Goal: Obtain resource: Download file/media

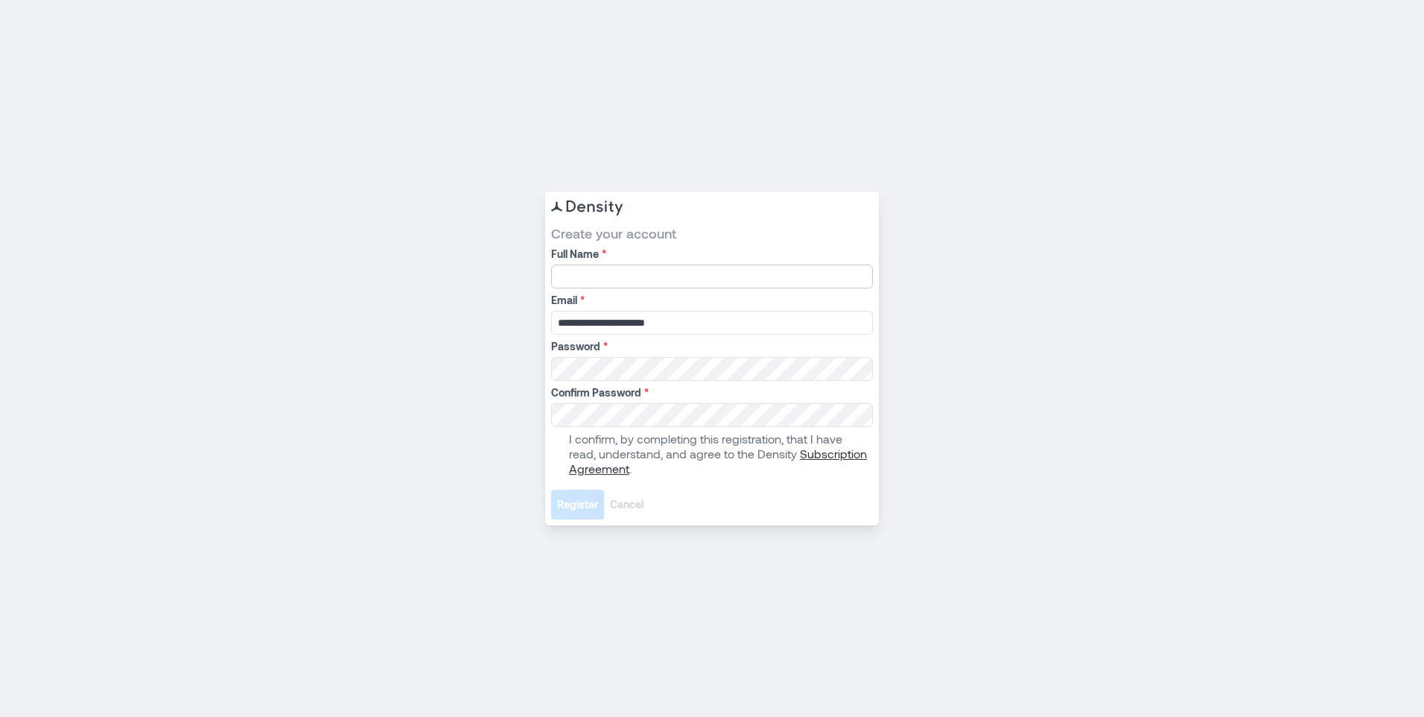
click at [664, 277] on input "Full Name *" at bounding box center [712, 276] width 322 height 24
click at [664, 277] on input "******" at bounding box center [712, 276] width 322 height 24
type input "**********"
click at [561, 451] on span at bounding box center [557, 454] width 12 height 12
click at [568, 507] on span "Register" at bounding box center [577, 504] width 41 height 15
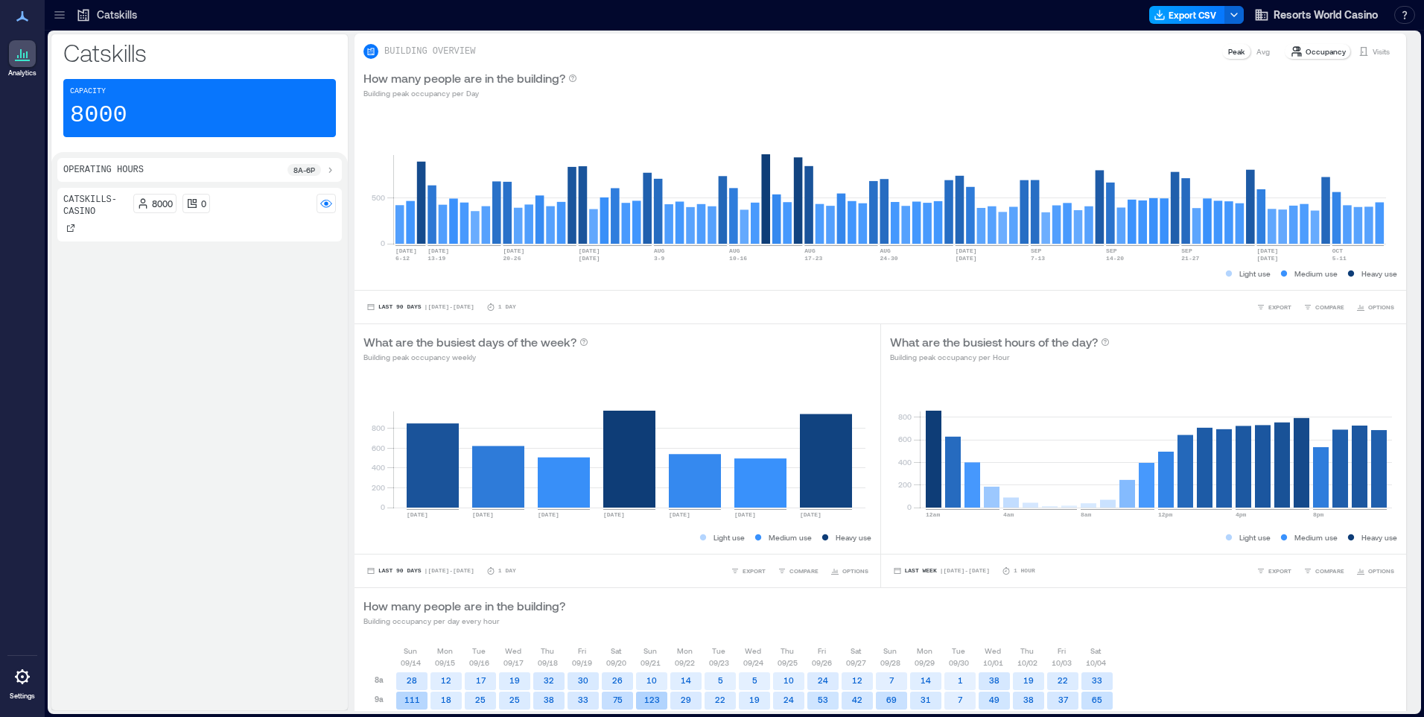
click at [1201, 10] on button "Export CSV" at bounding box center [1187, 15] width 76 height 18
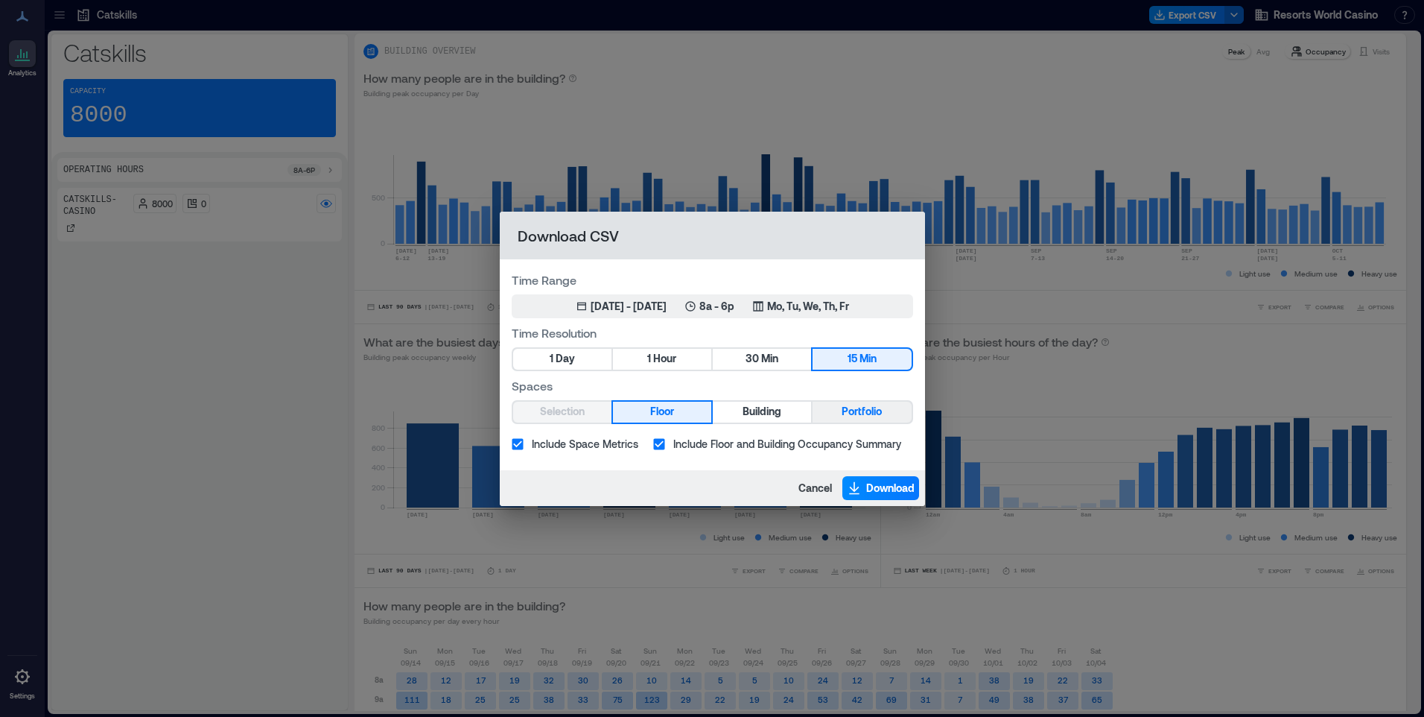
click at [865, 404] on span "Portfolio" at bounding box center [862, 411] width 40 height 19
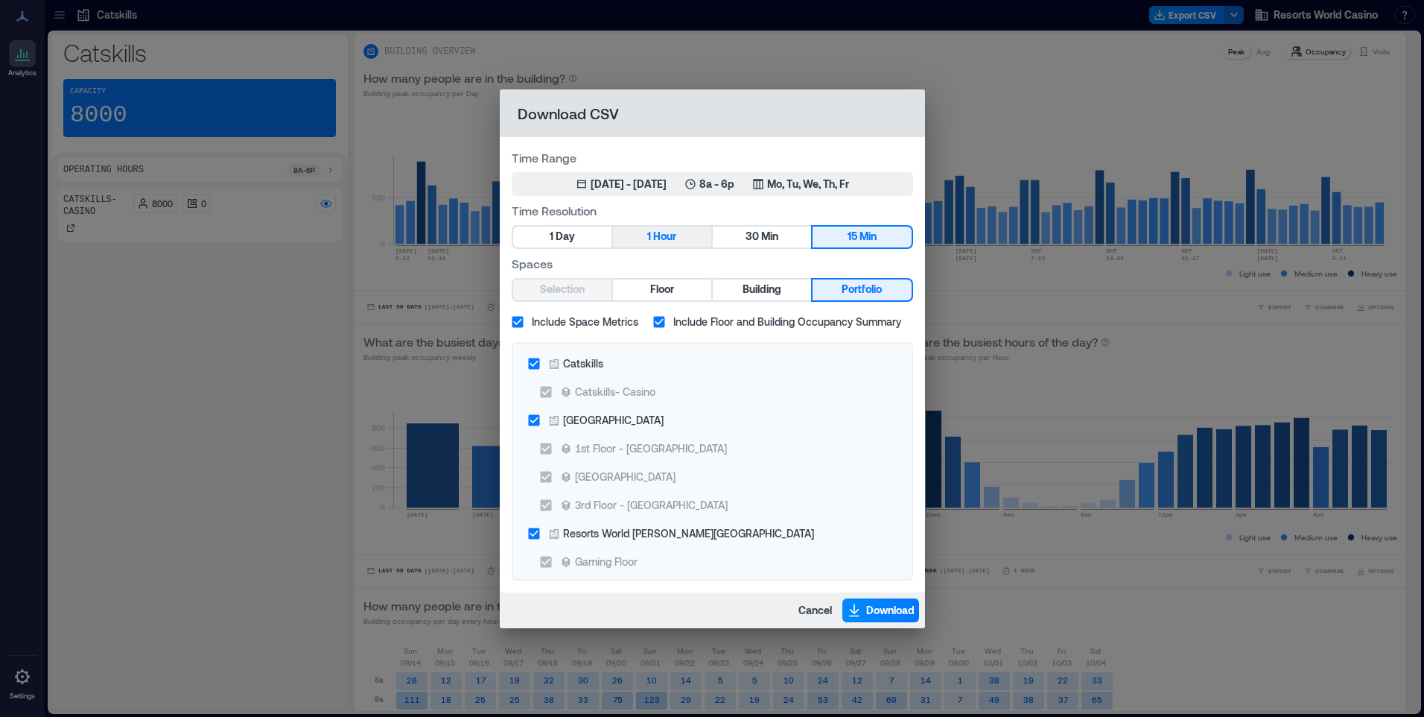
click at [671, 235] on span "Hour" at bounding box center [664, 236] width 23 height 19
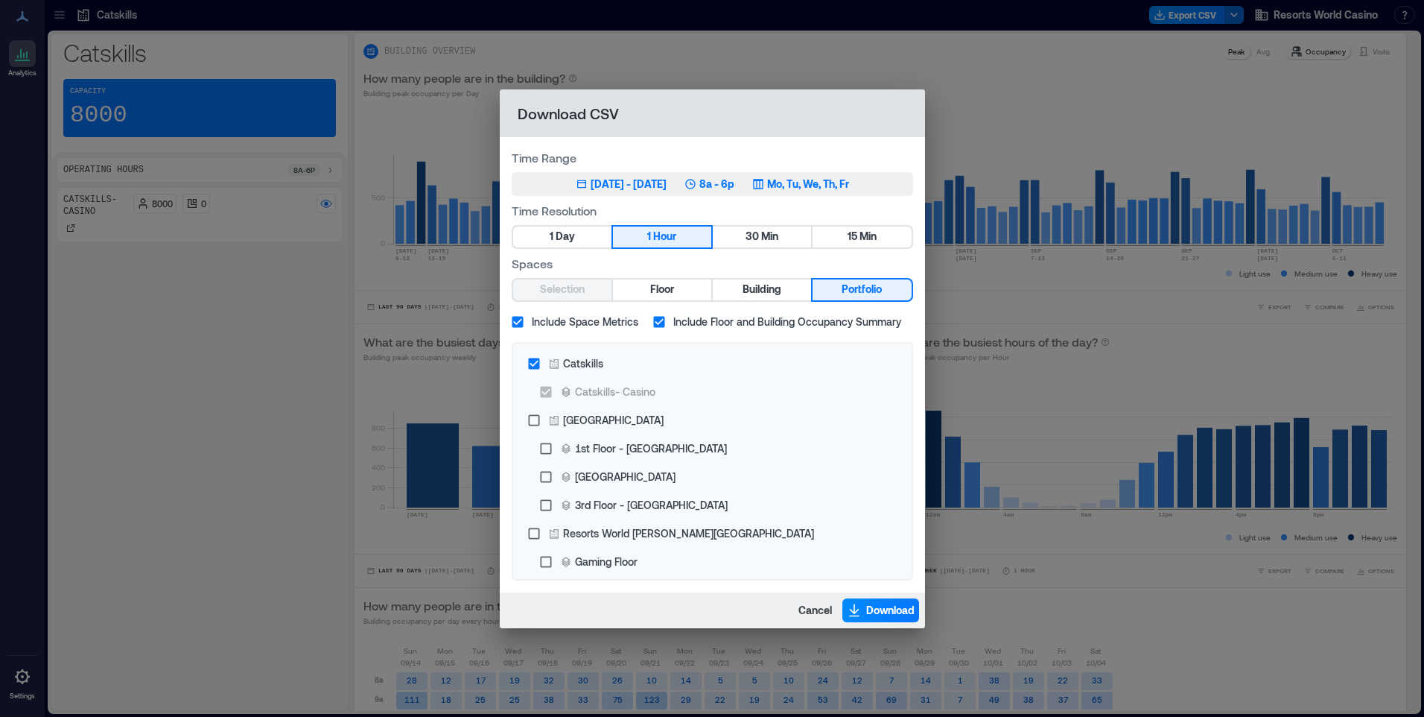
click at [834, 188] on p "Mo, Tu, We, Th, Fr" at bounding box center [808, 184] width 82 height 15
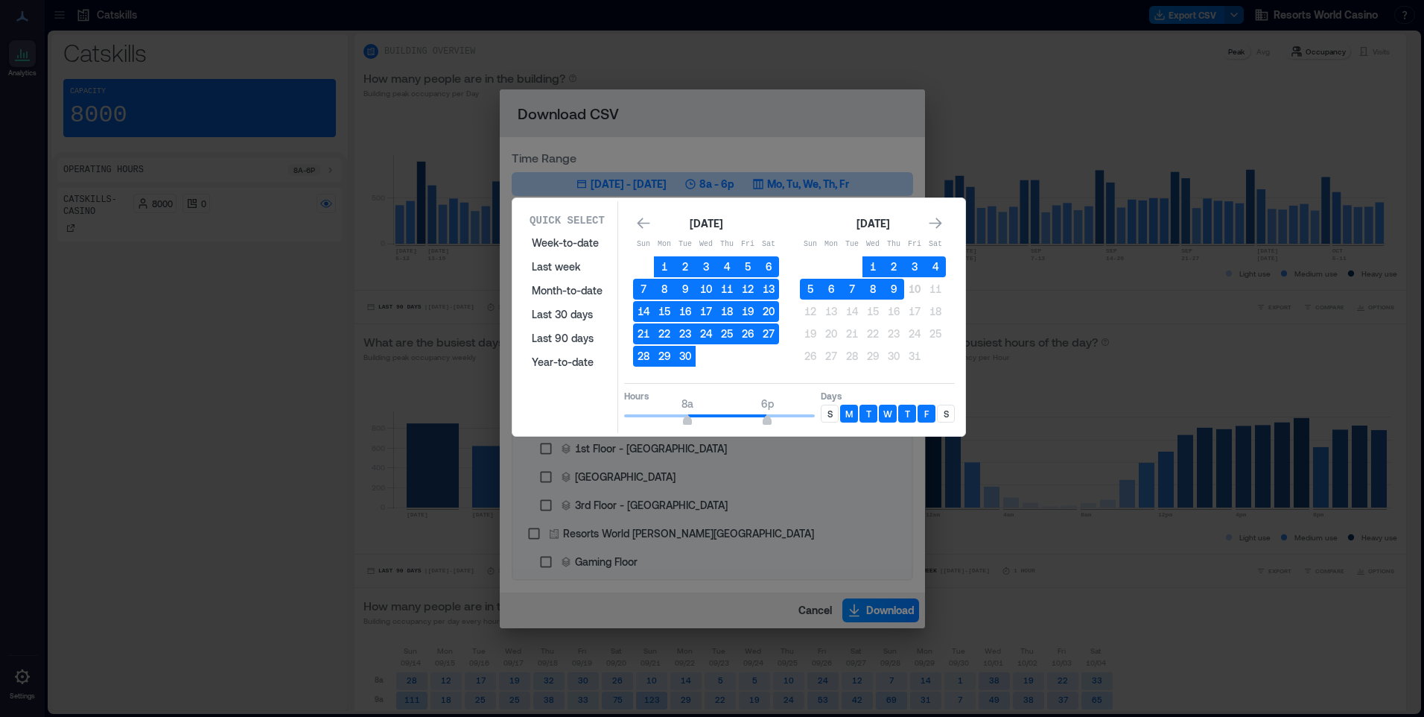
click at [836, 410] on div "S" at bounding box center [830, 413] width 18 height 18
click at [942, 410] on div "S" at bounding box center [946, 413] width 18 height 18
click at [889, 290] on button "9" at bounding box center [893, 289] width 21 height 21
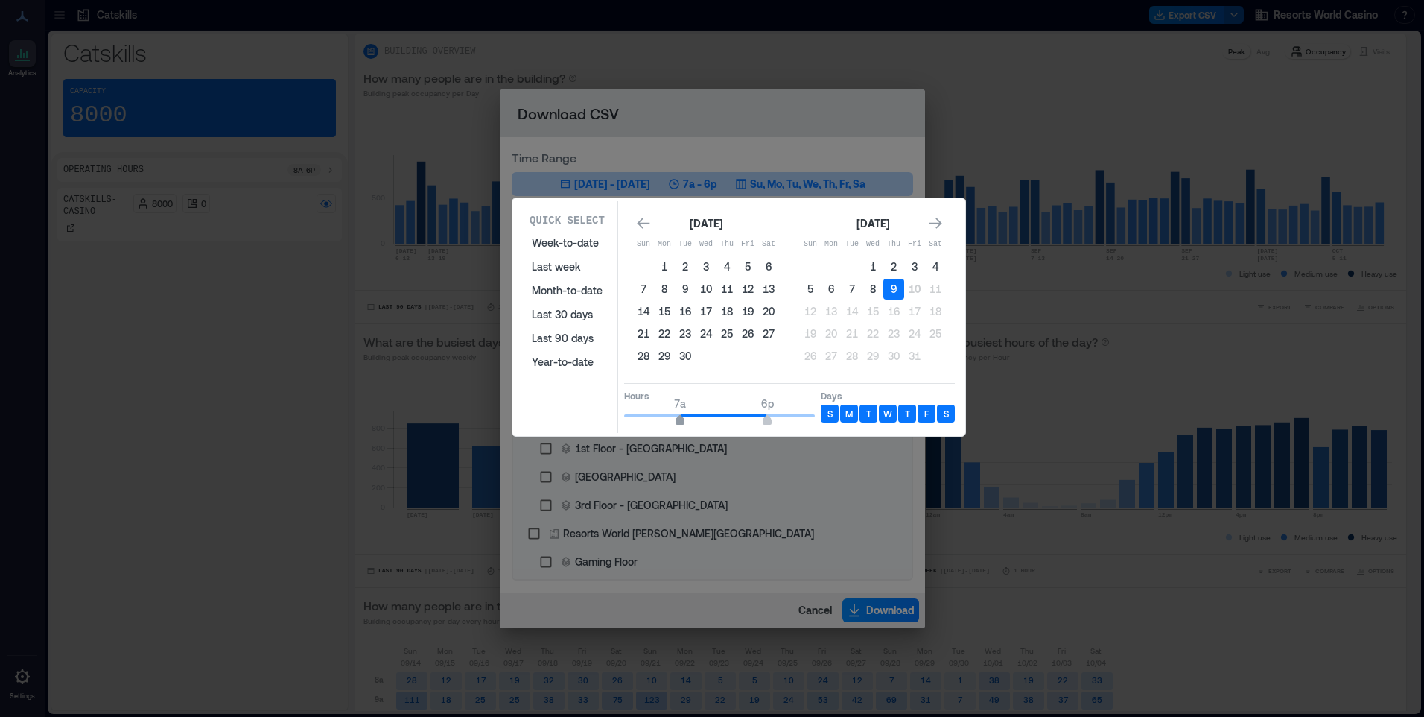
type input "*"
drag, startPoint x: 691, startPoint y: 418, endPoint x: 676, endPoint y: 423, distance: 16.5
click at [676, 423] on span "6a" at bounding box center [671, 422] width 9 height 6
type input "**"
drag, startPoint x: 766, startPoint y: 418, endPoint x: 836, endPoint y: 420, distance: 69.3
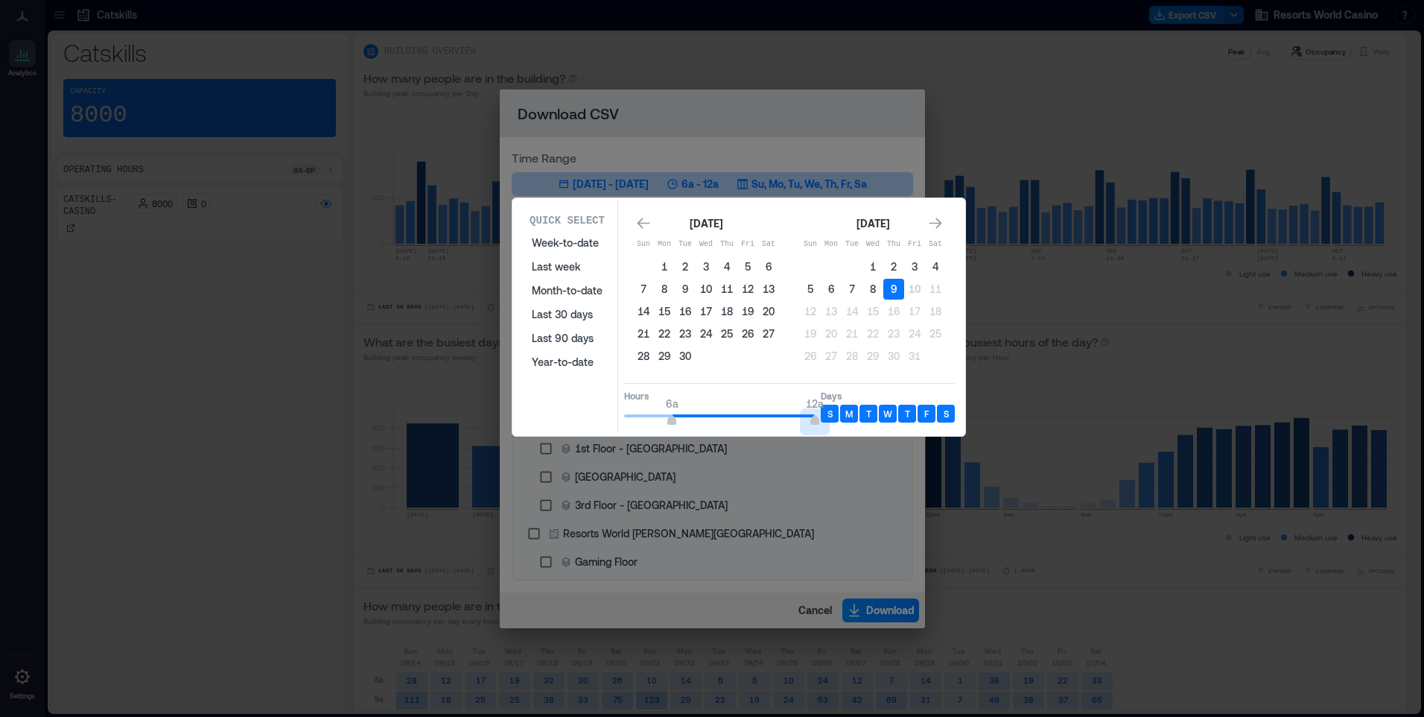
click at [836, 420] on div "Hours 6a 12a Days S M T W T F S" at bounding box center [789, 405] width 331 height 44
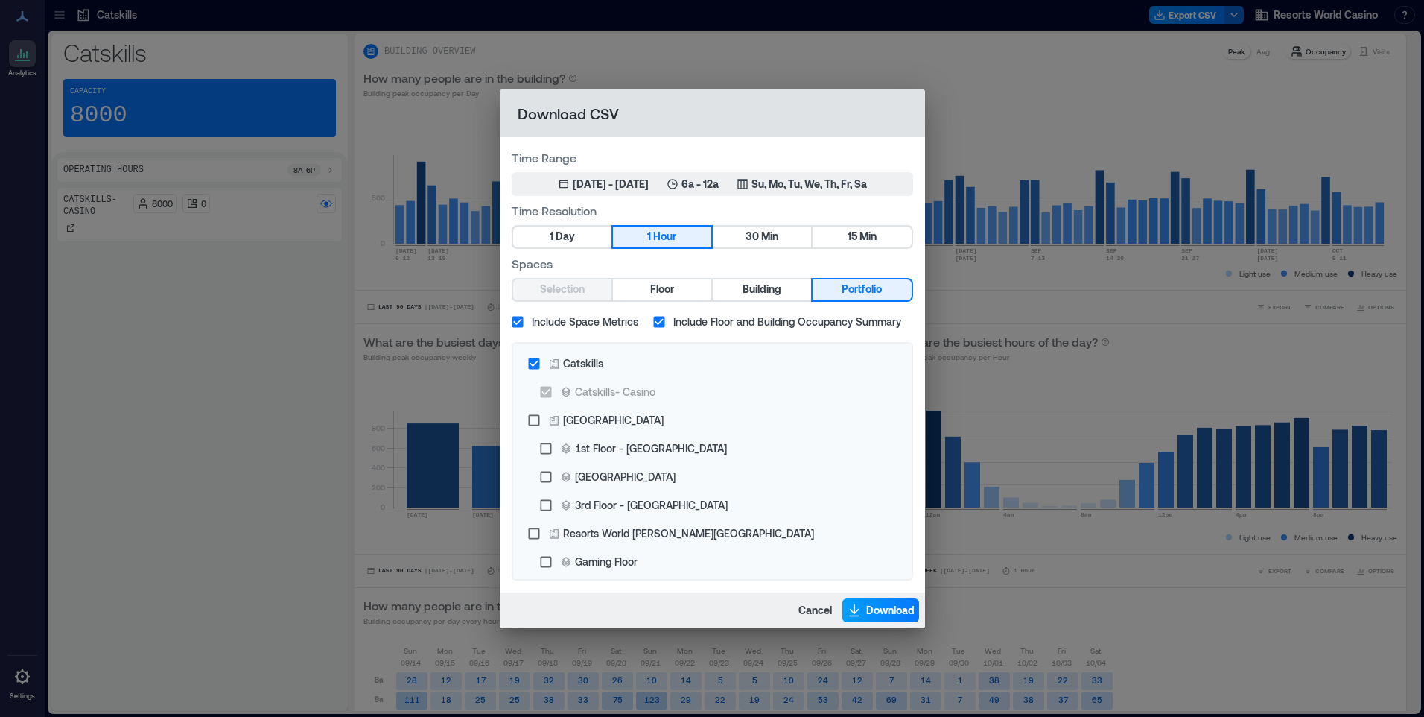
click at [896, 615] on span "Download" at bounding box center [890, 610] width 48 height 15
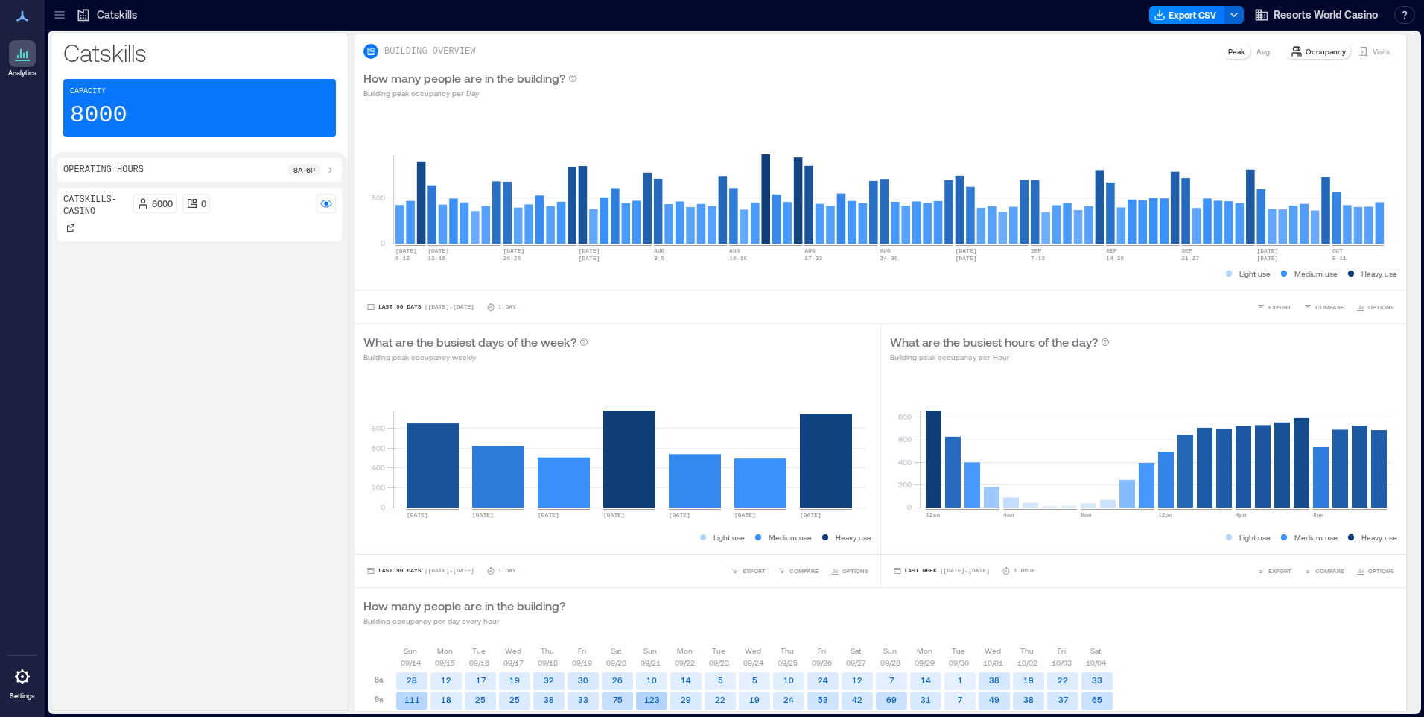
click at [977, 26] on div at bounding box center [645, 15] width 996 height 24
click at [1190, 11] on button "Export CSV" at bounding box center [1187, 15] width 76 height 18
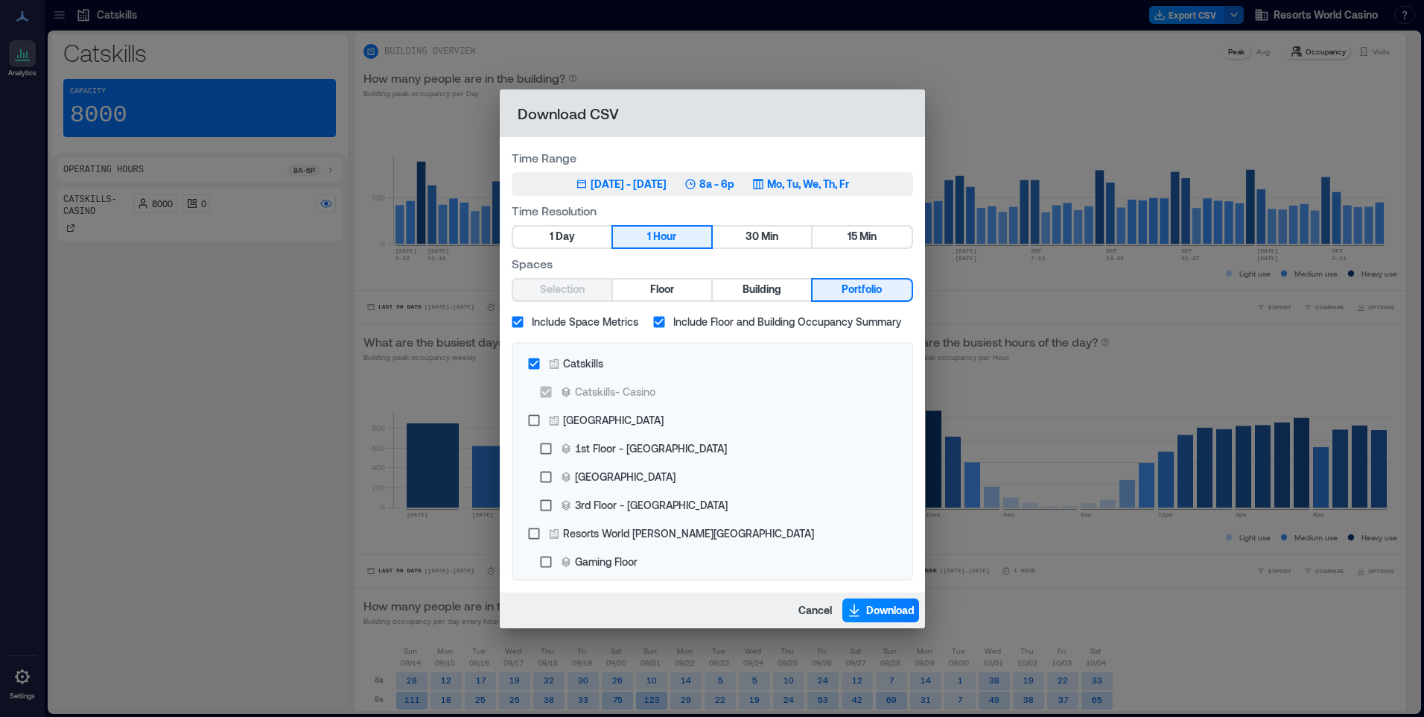
click at [829, 191] on button "Jul 10, 2025 - Oct 9, 2025 8a - 6p Mo, Tu, We, Th, Fr" at bounding box center [712, 184] width 401 height 24
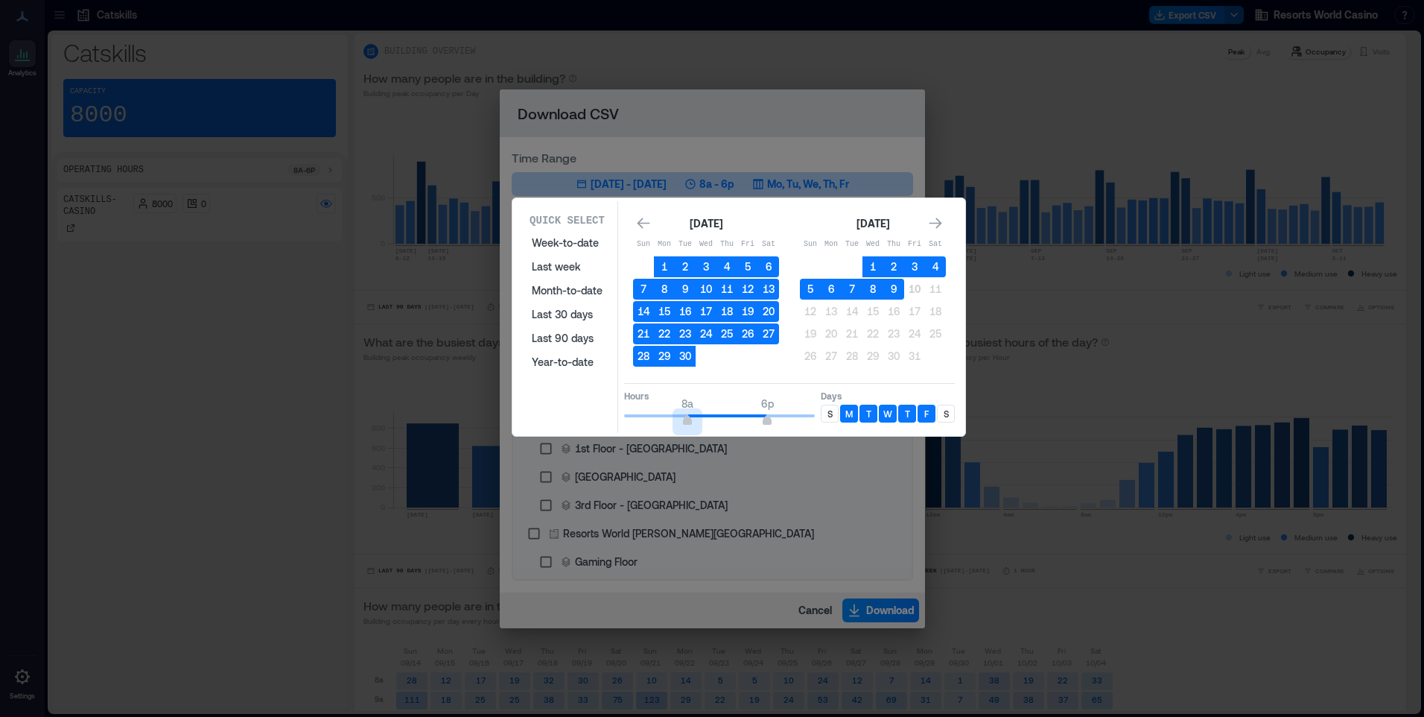
type input "*"
drag, startPoint x: 685, startPoint y: 419, endPoint x: 735, endPoint y: 419, distance: 50.7
click at [612, 435] on div "Quick Select Week-to-date Last week Month-to-date Last 30 days Last 90 days Yea…" at bounding box center [738, 317] width 453 height 238
type input "*"
drag, startPoint x: 765, startPoint y: 419, endPoint x: 673, endPoint y: 431, distance: 92.4
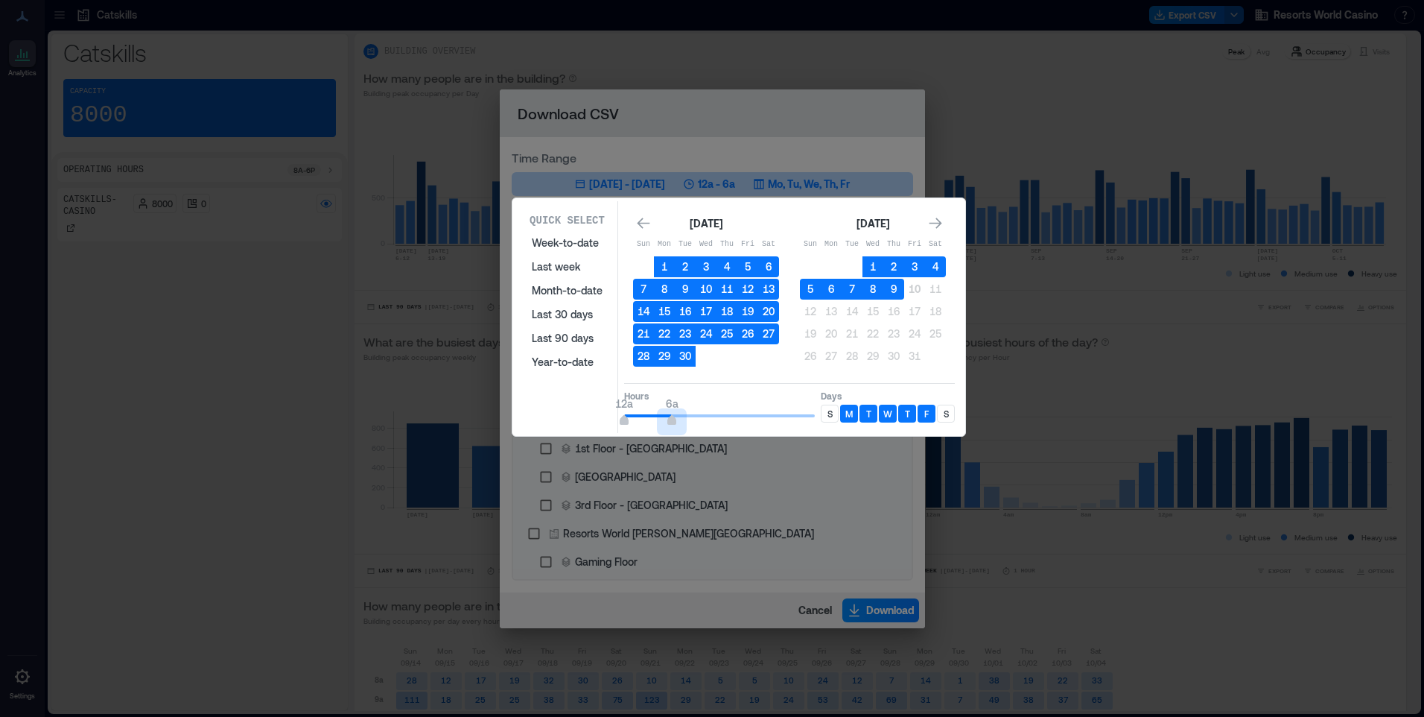
click at [673, 431] on div "Quick Select Week-to-date Last week Month-to-date Last 30 days Last 90 days Yea…" at bounding box center [739, 317] width 444 height 232
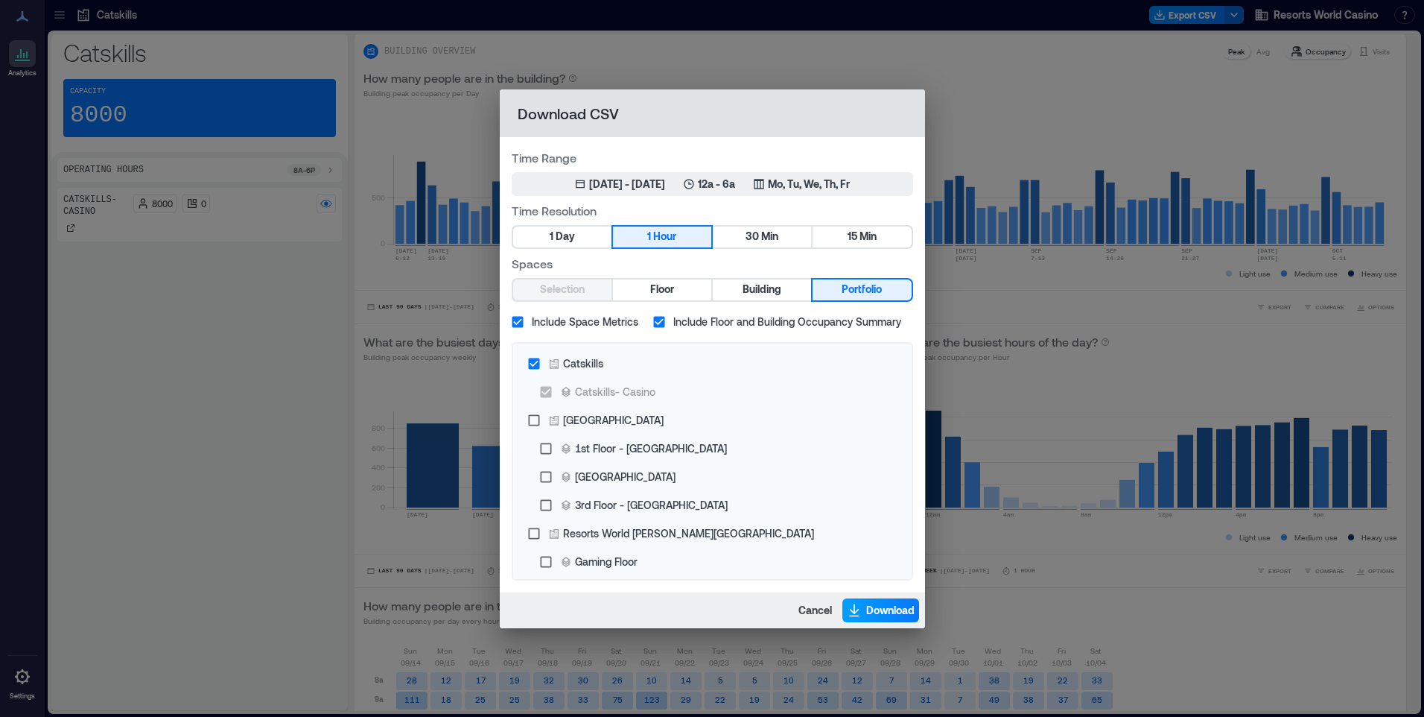
click at [882, 617] on span "Download" at bounding box center [890, 610] width 48 height 15
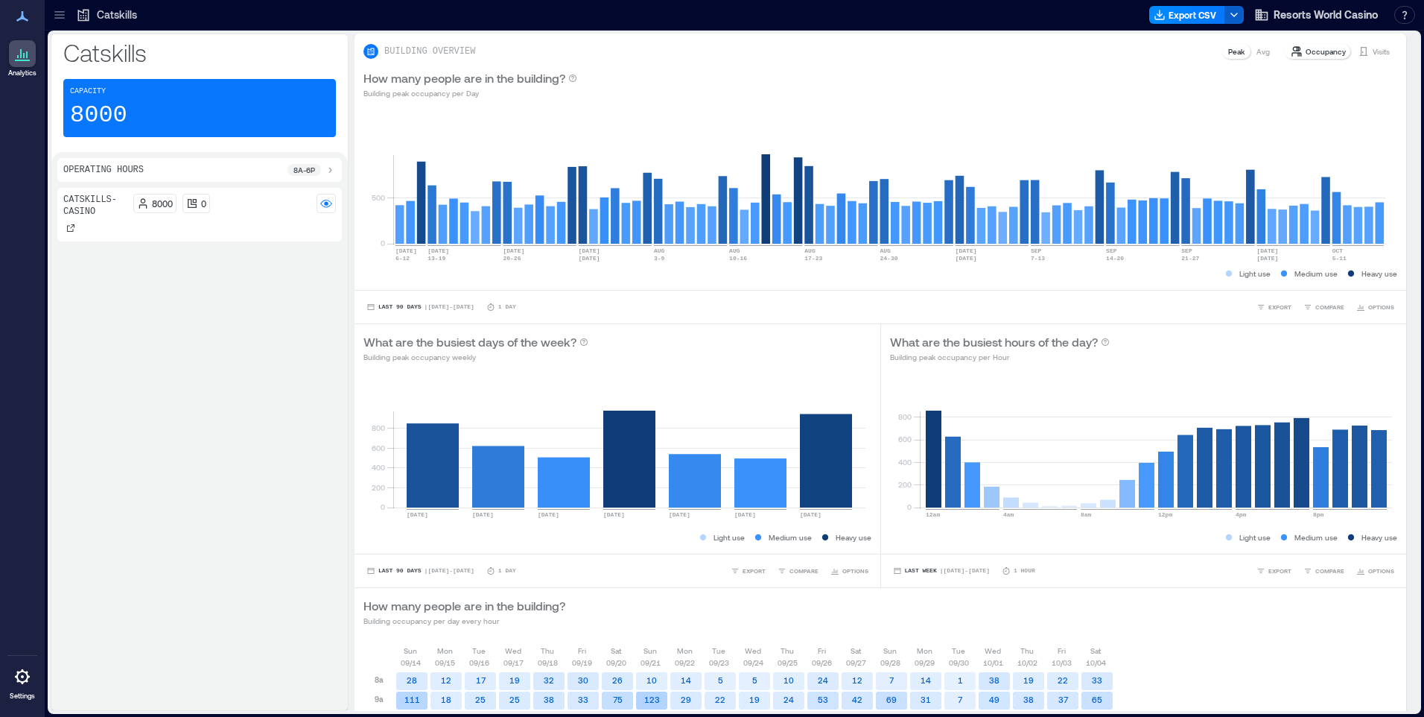
click at [1235, 10] on icon "button" at bounding box center [1234, 15] width 12 height 12
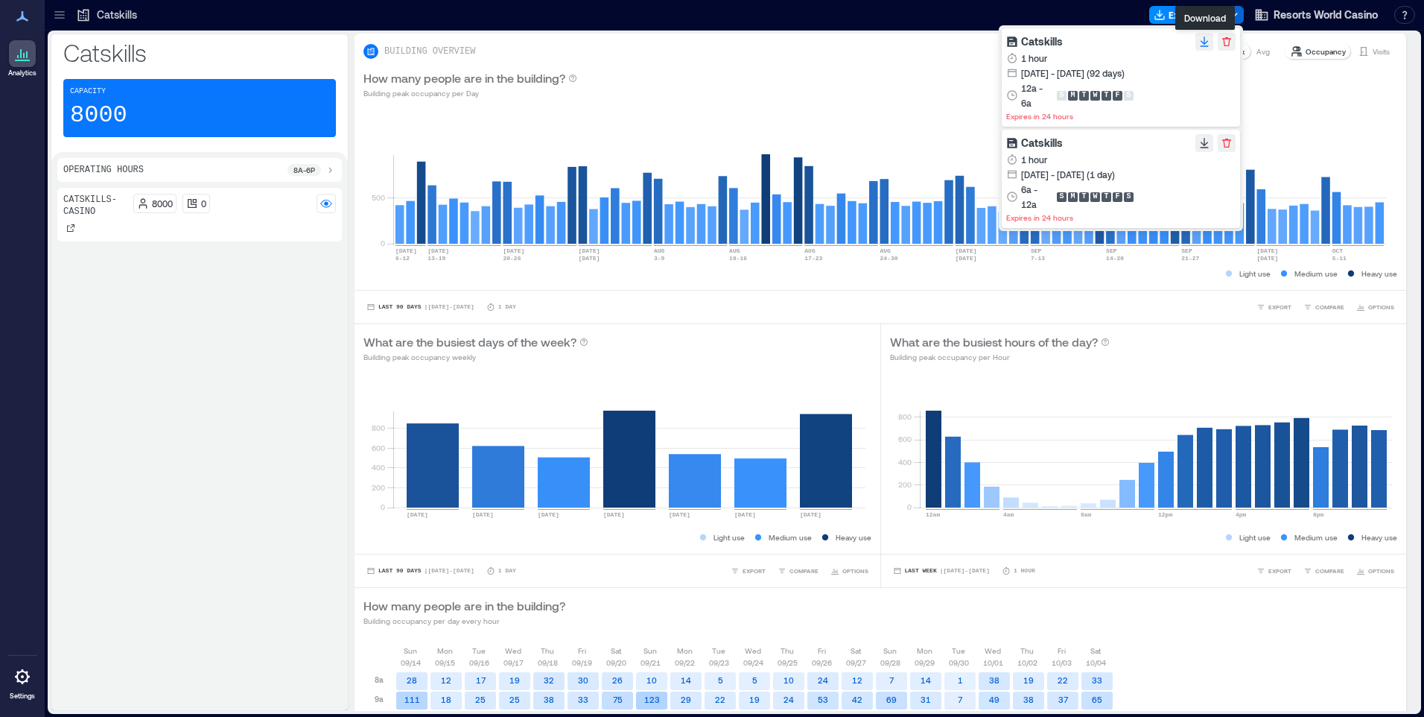
click at [1201, 42] on icon "button" at bounding box center [1204, 42] width 12 height 12
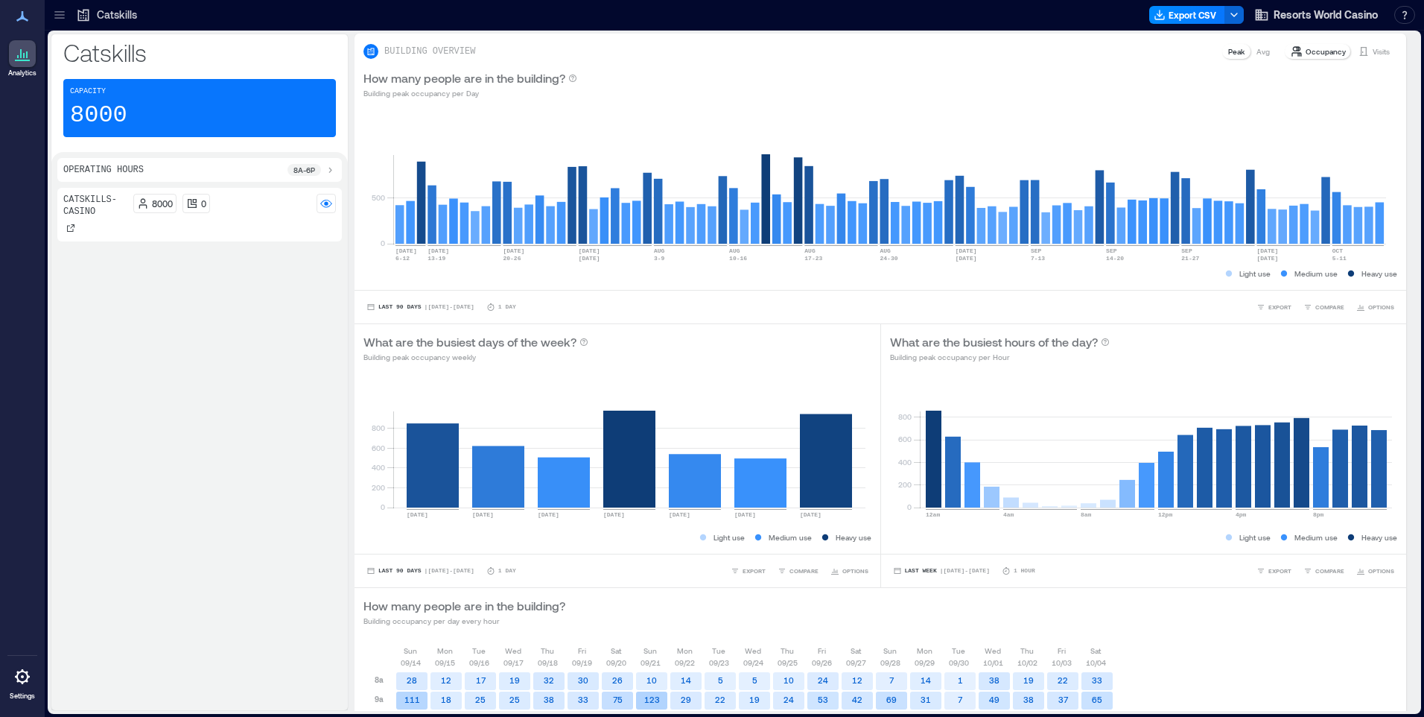
click at [939, 24] on div at bounding box center [645, 15] width 996 height 24
click at [1201, 19] on button "Export CSV" at bounding box center [1187, 15] width 76 height 18
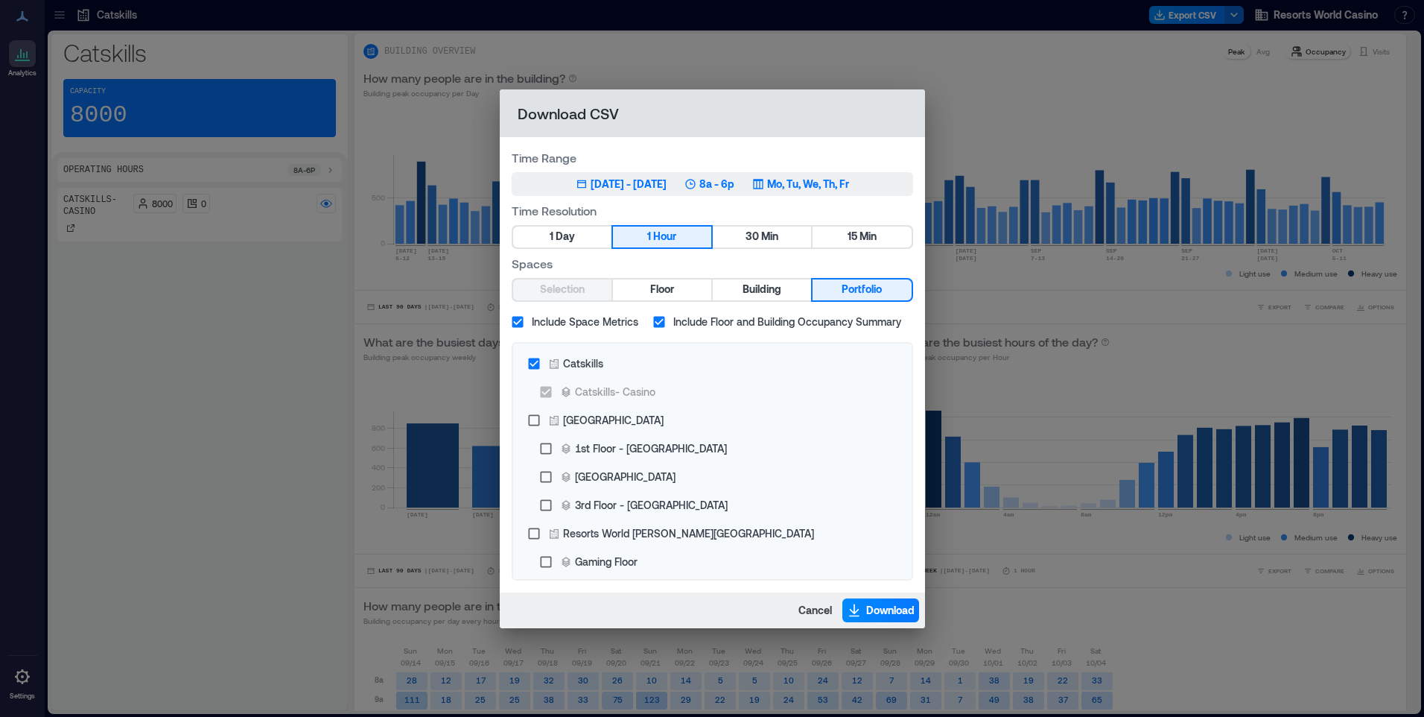
click at [827, 188] on p "Mo, Tu, We, Th, Fr" at bounding box center [808, 184] width 82 height 15
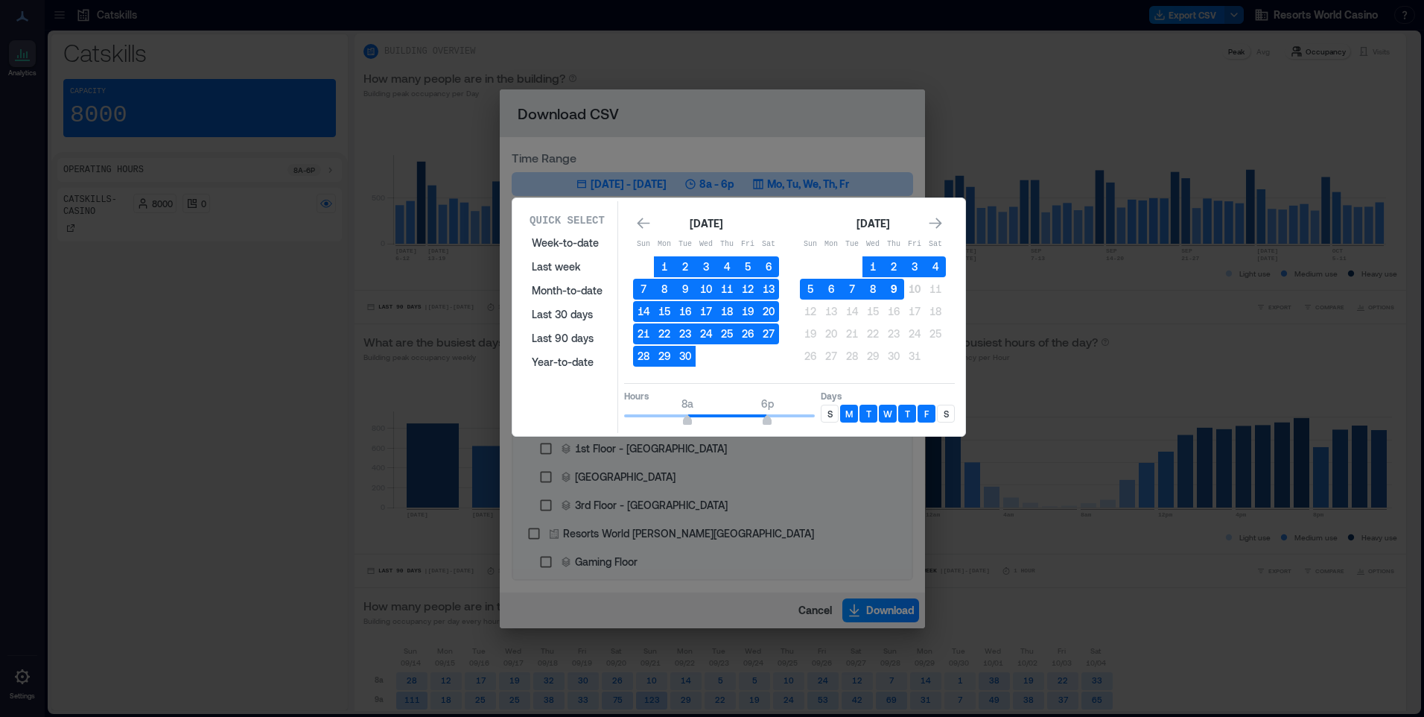
click at [890, 288] on button "9" at bounding box center [893, 289] width 21 height 21
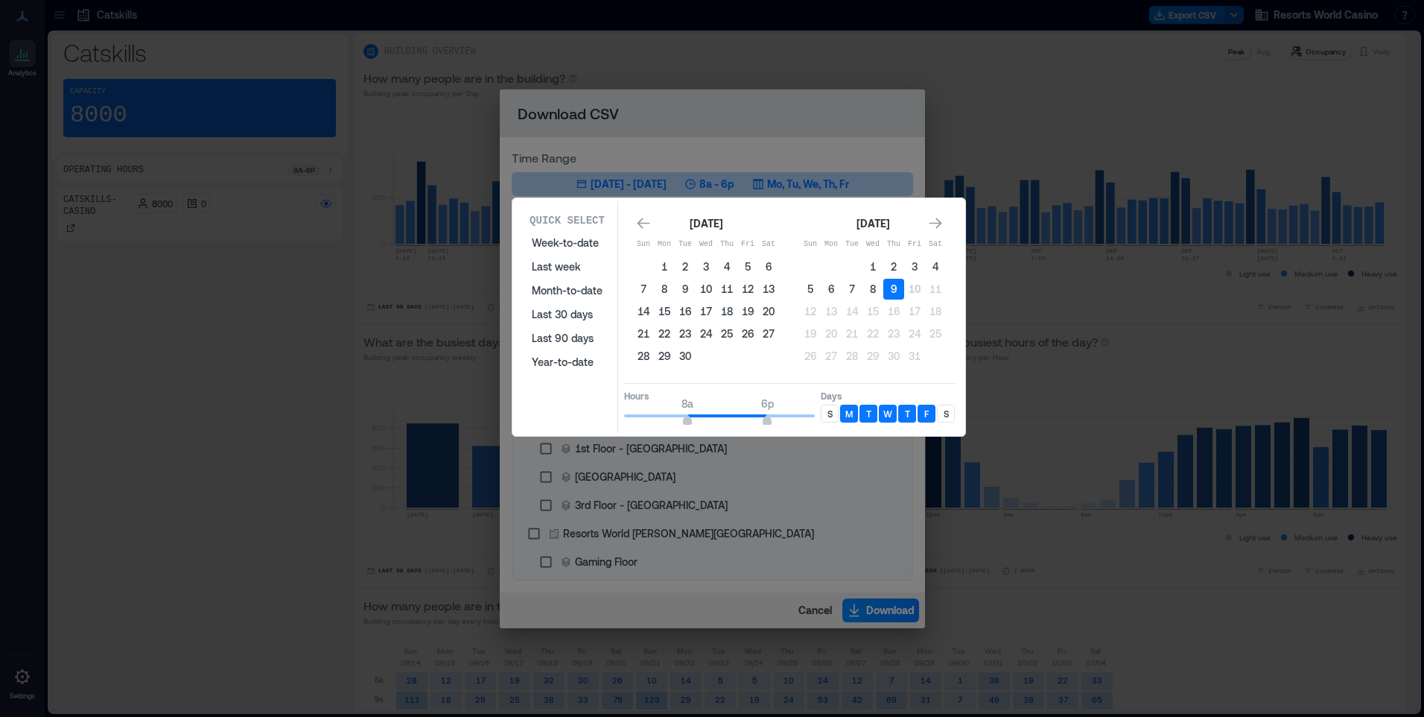
type input "*"
drag, startPoint x: 660, startPoint y: 425, endPoint x: 610, endPoint y: 432, distance: 50.5
click at [601, 432] on div "Quick Select Week-to-date Last week Month-to-date Last 30 days Last 90 days Yea…" at bounding box center [739, 317] width 444 height 232
type input "*"
drag, startPoint x: 763, startPoint y: 419, endPoint x: 673, endPoint y: 433, distance: 91.1
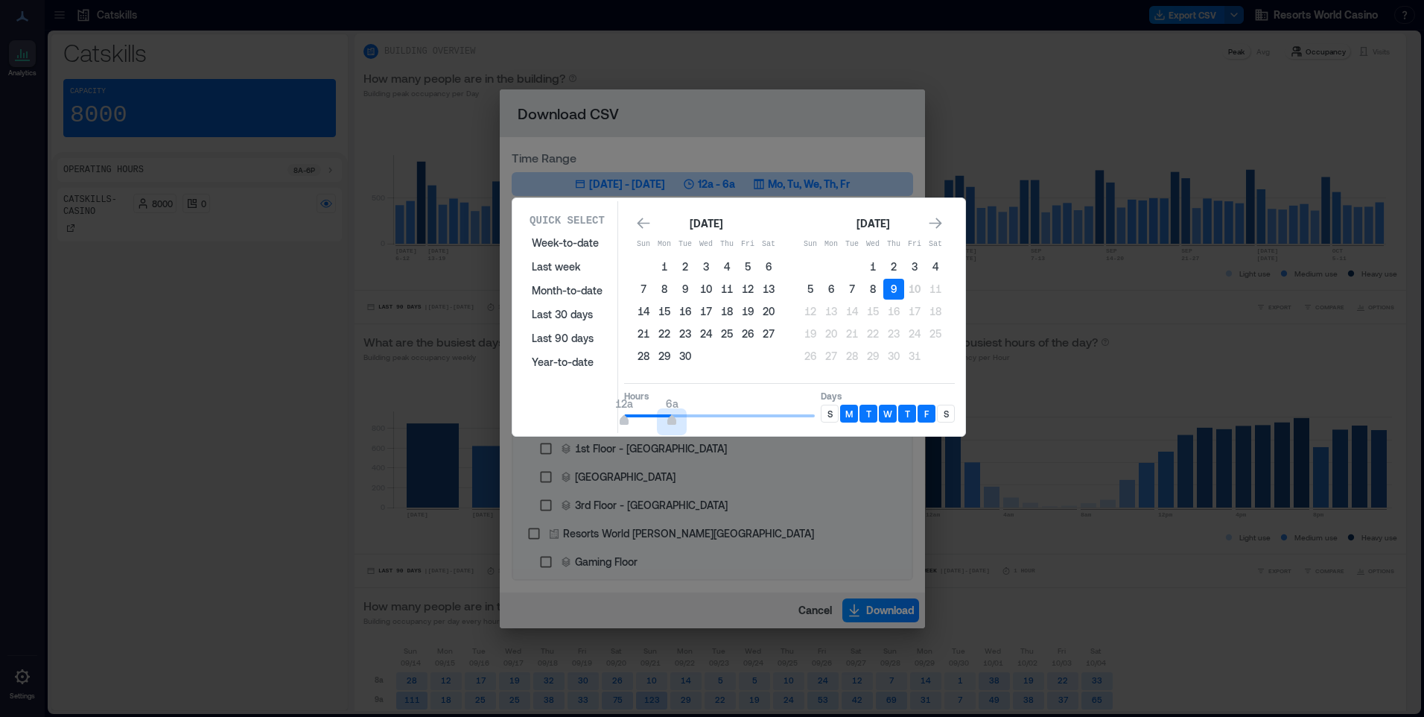
click at [673, 433] on div "Quick Select Week-to-date Last week Month-to-date Last 30 days Last 90 days Yea…" at bounding box center [738, 317] width 453 height 238
click at [825, 416] on div "S" at bounding box center [830, 413] width 18 height 18
click at [944, 414] on p "S" at bounding box center [946, 413] width 5 height 12
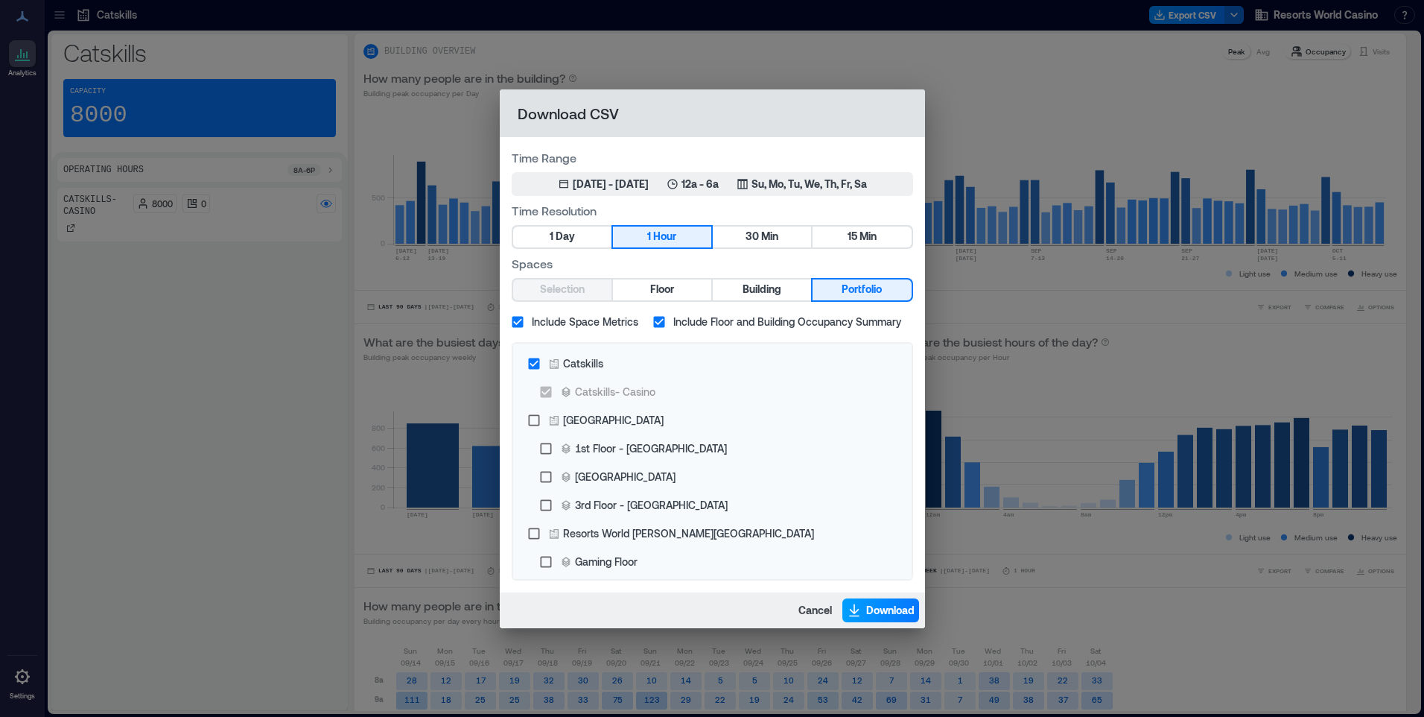
click at [876, 607] on span "Download" at bounding box center [890, 610] width 48 height 15
